Goal: Navigation & Orientation: Go to known website

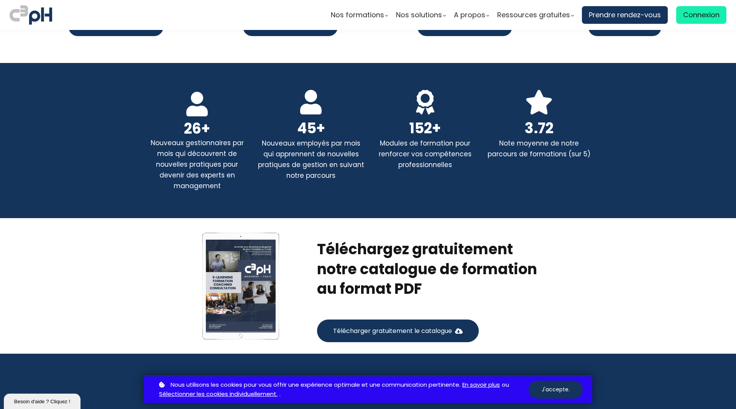
scroll to position [1266, 0]
